Goal: Task Accomplishment & Management: Manage account settings

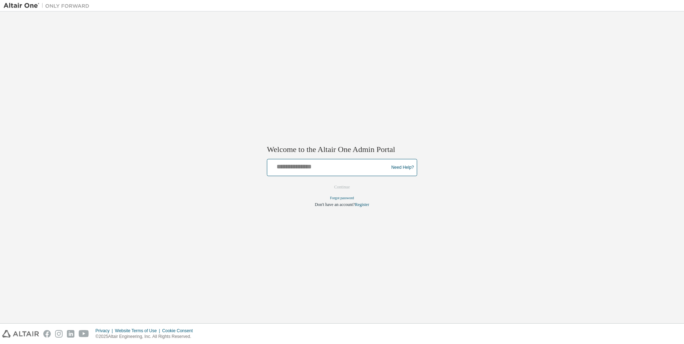
click at [296, 170] on input "text" at bounding box center [329, 166] width 118 height 10
type input "**********"
click at [342, 188] on button "Continue" at bounding box center [342, 187] width 31 height 11
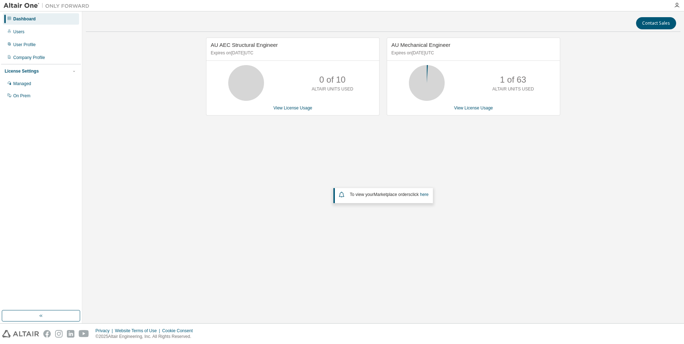
click at [528, 89] on p "ALTAIR UNITS USED" at bounding box center [513, 89] width 42 height 6
click at [28, 83] on div "Managed" at bounding box center [22, 84] width 18 height 6
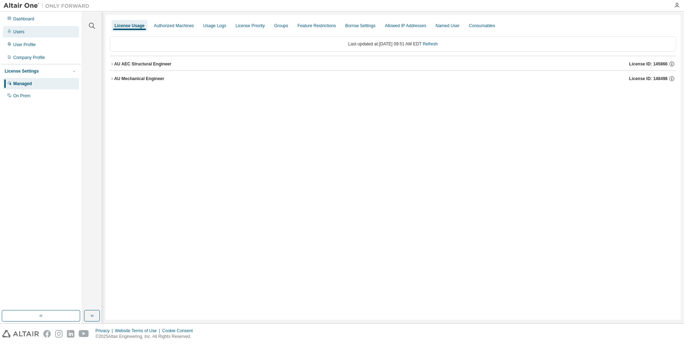
click at [18, 31] on div "Users" at bounding box center [18, 32] width 11 height 6
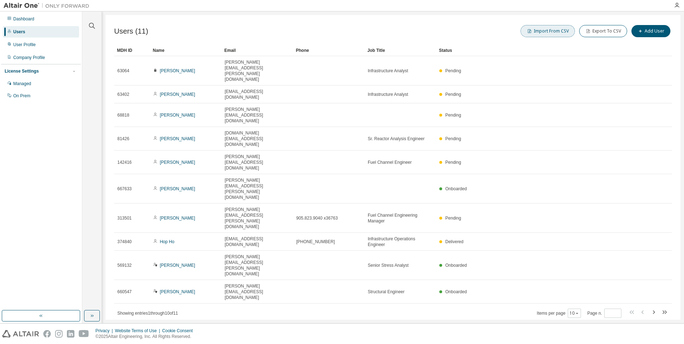
click at [547, 30] on button "Import From CSV" at bounding box center [548, 31] width 54 height 12
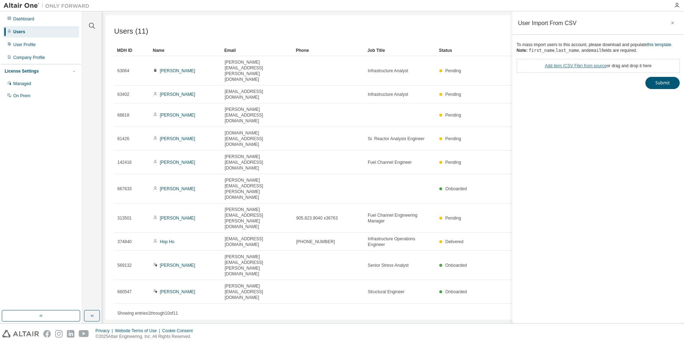
click at [572, 64] on link "Add item ( CSV File ) from source" at bounding box center [576, 65] width 62 height 5
click at [659, 94] on button "Submit" at bounding box center [662, 96] width 34 height 12
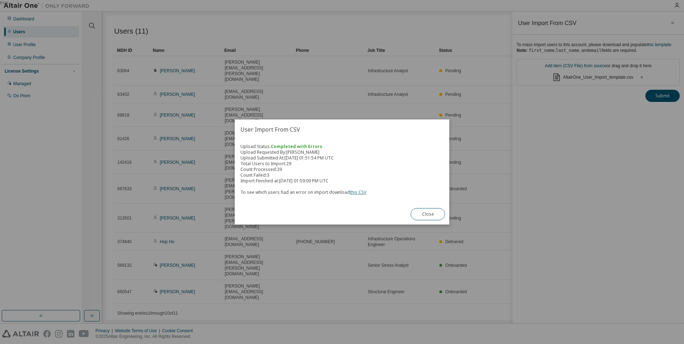
click at [354, 193] on link "this CSV" at bounding box center [358, 192] width 16 height 6
click at [429, 215] on button "Close" at bounding box center [428, 214] width 34 height 12
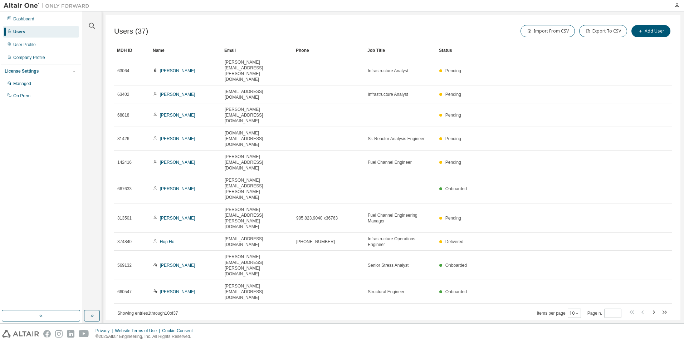
click at [178, 311] on span "Showing entries 1 through 10 of 37" at bounding box center [147, 313] width 61 height 5
click at [553, 32] on button "Import From CSV" at bounding box center [548, 31] width 54 height 12
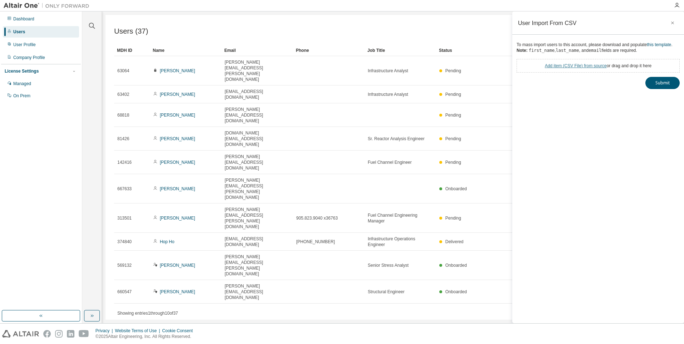
click at [571, 64] on link "Add item ( CSV File ) from source" at bounding box center [576, 65] width 62 height 5
click at [662, 94] on button "Submit" at bounding box center [662, 96] width 34 height 12
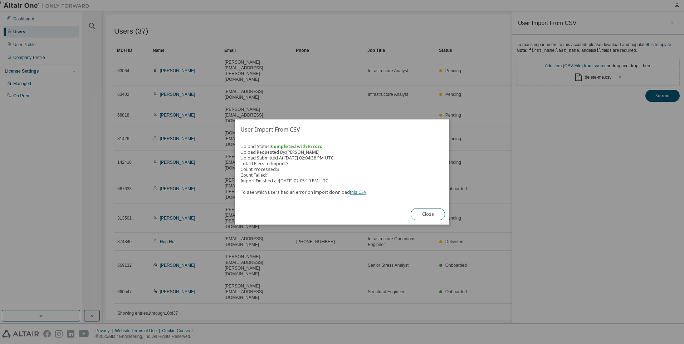
click at [354, 191] on link "this CSV" at bounding box center [358, 192] width 16 height 6
click at [423, 213] on button "Close" at bounding box center [428, 214] width 34 height 12
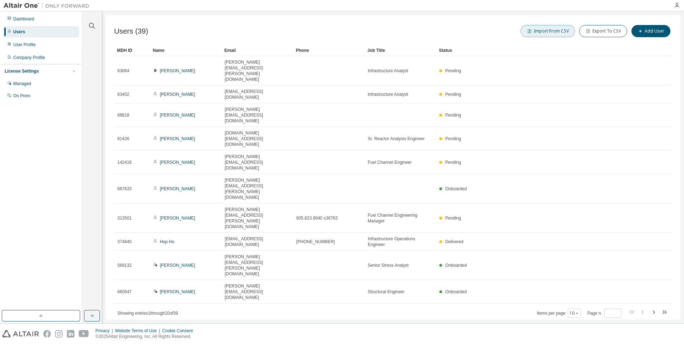
click at [551, 30] on button "Import From CSV" at bounding box center [548, 31] width 54 height 12
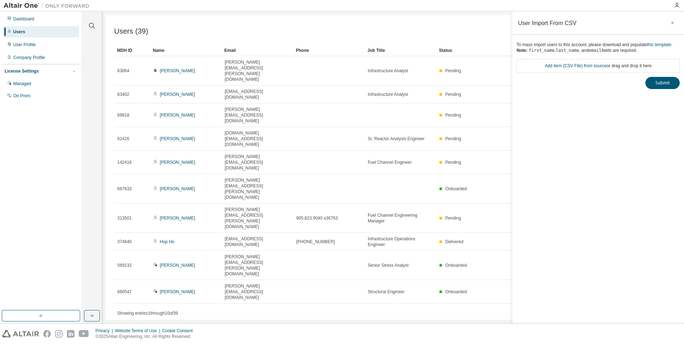
click at [644, 67] on div "Add item ( CSV File ) from source or drag and drop it here" at bounding box center [598, 66] width 107 height 6
click at [595, 66] on link "Add item ( CSV File ) from source" at bounding box center [576, 65] width 62 height 5
click at [664, 94] on button "Submit" at bounding box center [662, 96] width 34 height 12
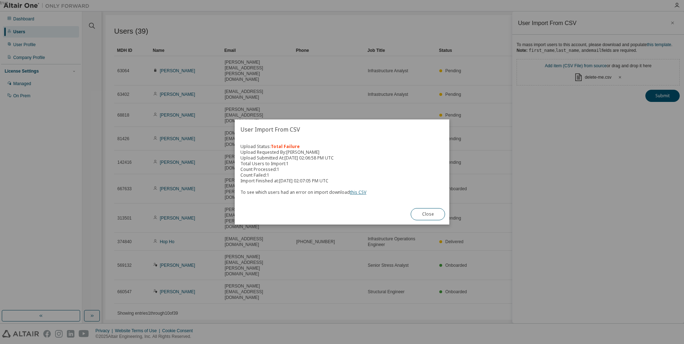
click at [356, 193] on link "this CSV" at bounding box center [358, 192] width 16 height 6
click at [430, 214] on button "Close" at bounding box center [428, 214] width 34 height 12
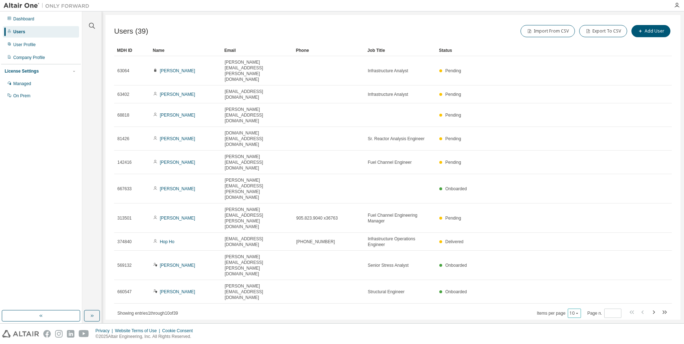
click at [577, 311] on icon "button" at bounding box center [577, 313] width 4 height 4
click at [578, 233] on div "50" at bounding box center [597, 234] width 57 height 9
type button "50"
